Goal: Task Accomplishment & Management: Use online tool/utility

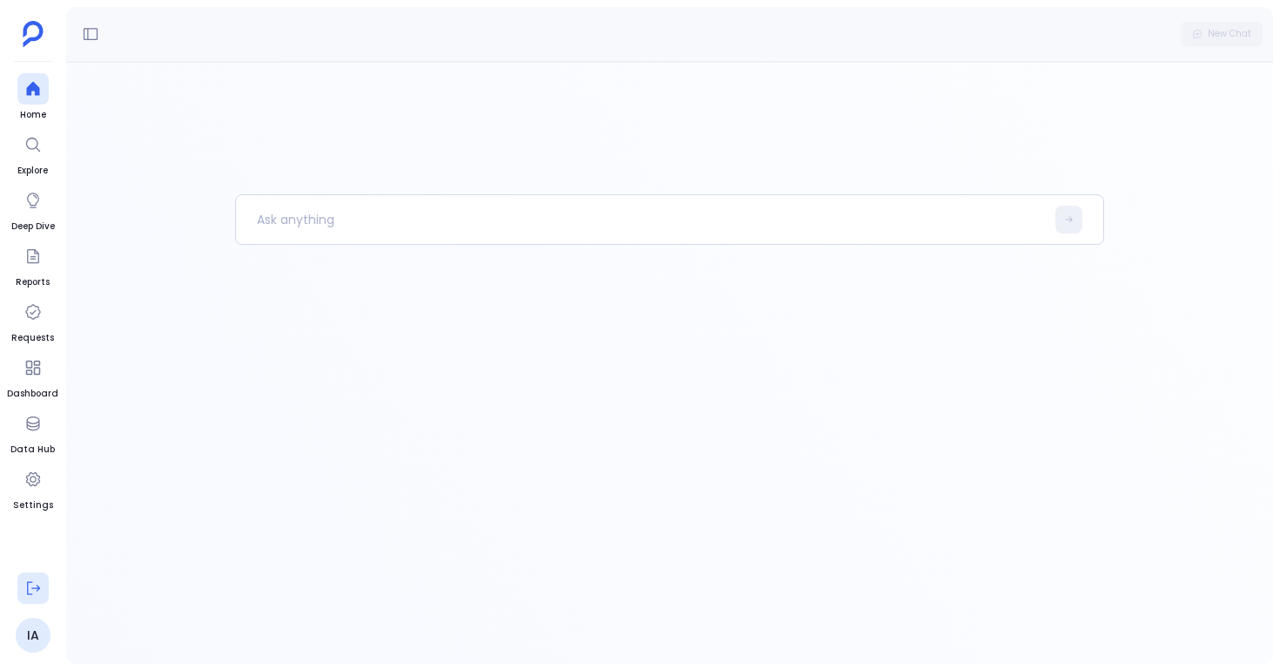
click at [40, 592] on icon at bounding box center [32, 587] width 17 height 17
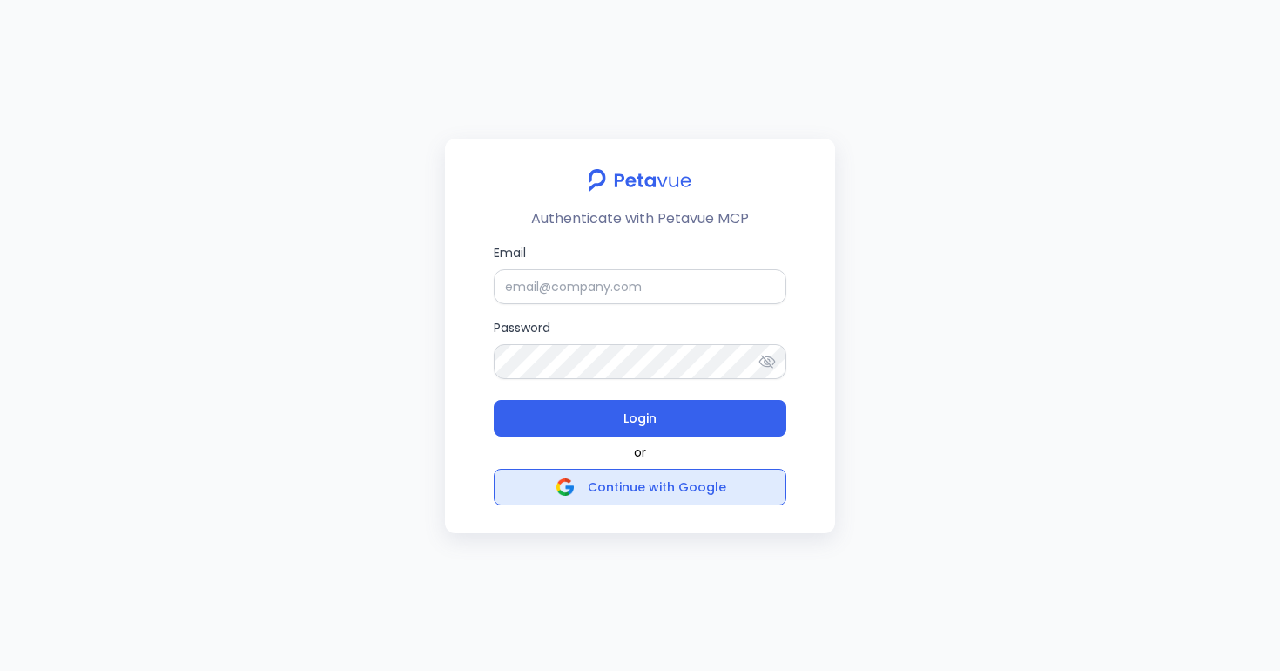
click at [679, 489] on span "Continue with Google" at bounding box center [657, 486] width 138 height 17
